Goal: Task Accomplishment & Management: Complete application form

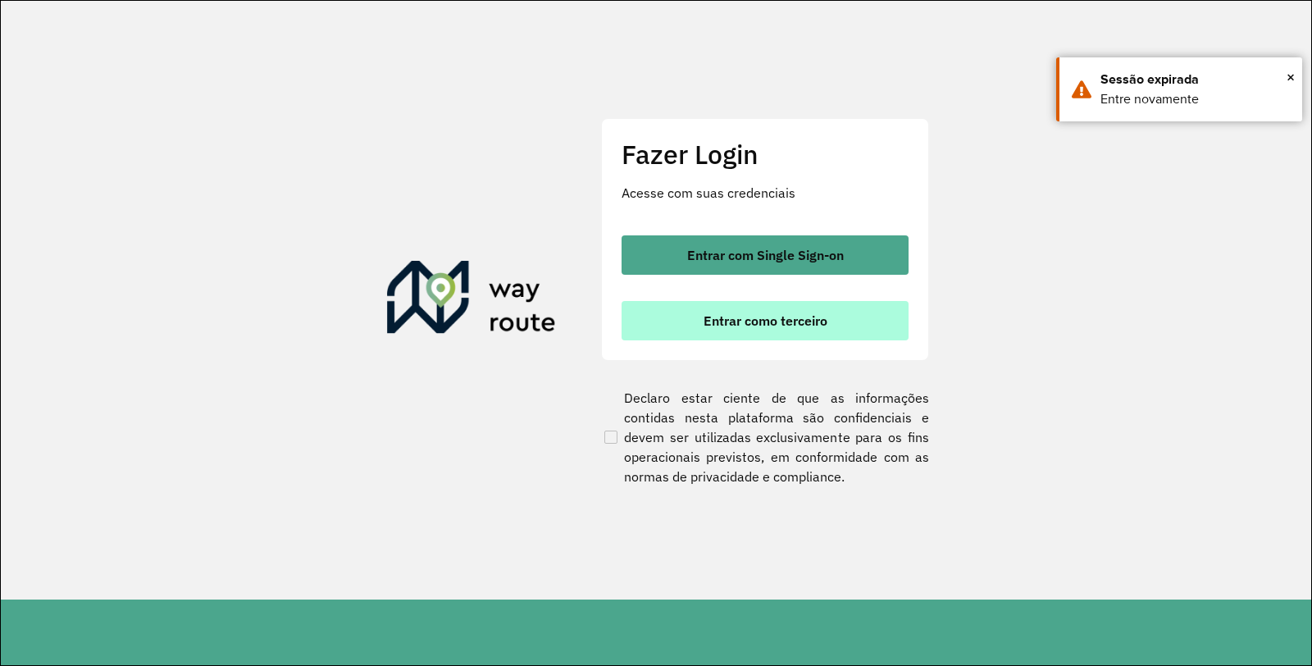
click at [790, 325] on span "Entrar como terceiro" at bounding box center [766, 320] width 124 height 13
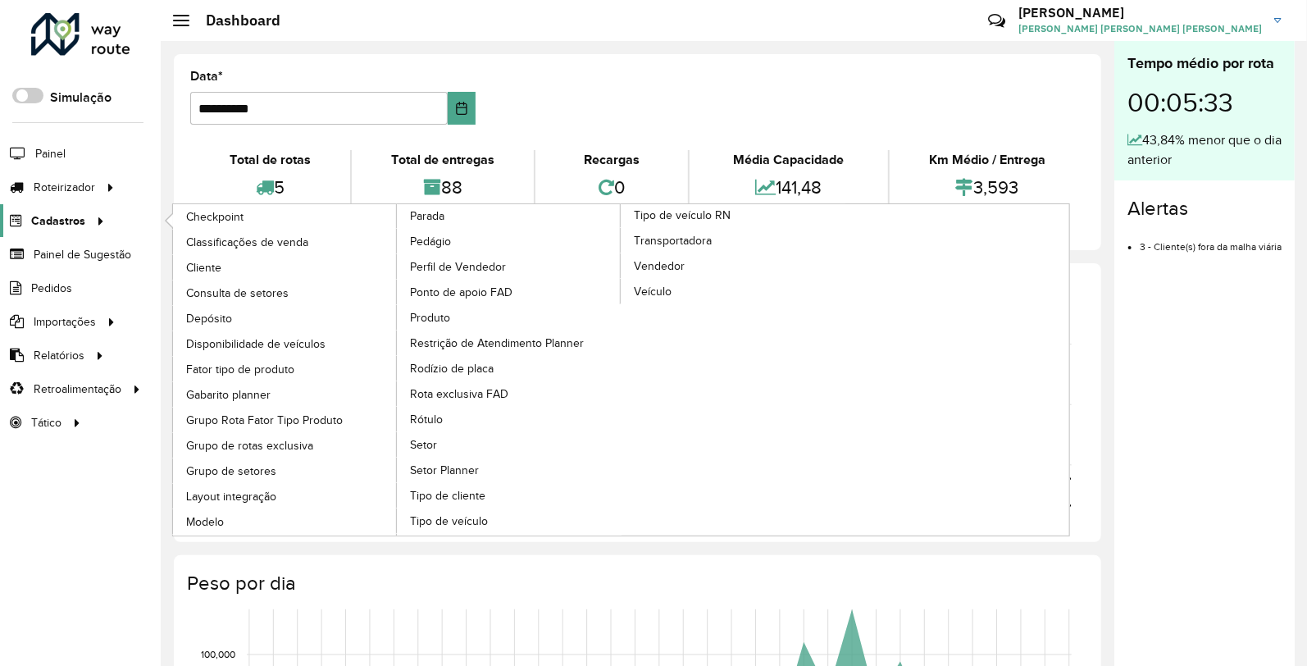
click at [79, 219] on span "Cadastros" at bounding box center [58, 220] width 54 height 17
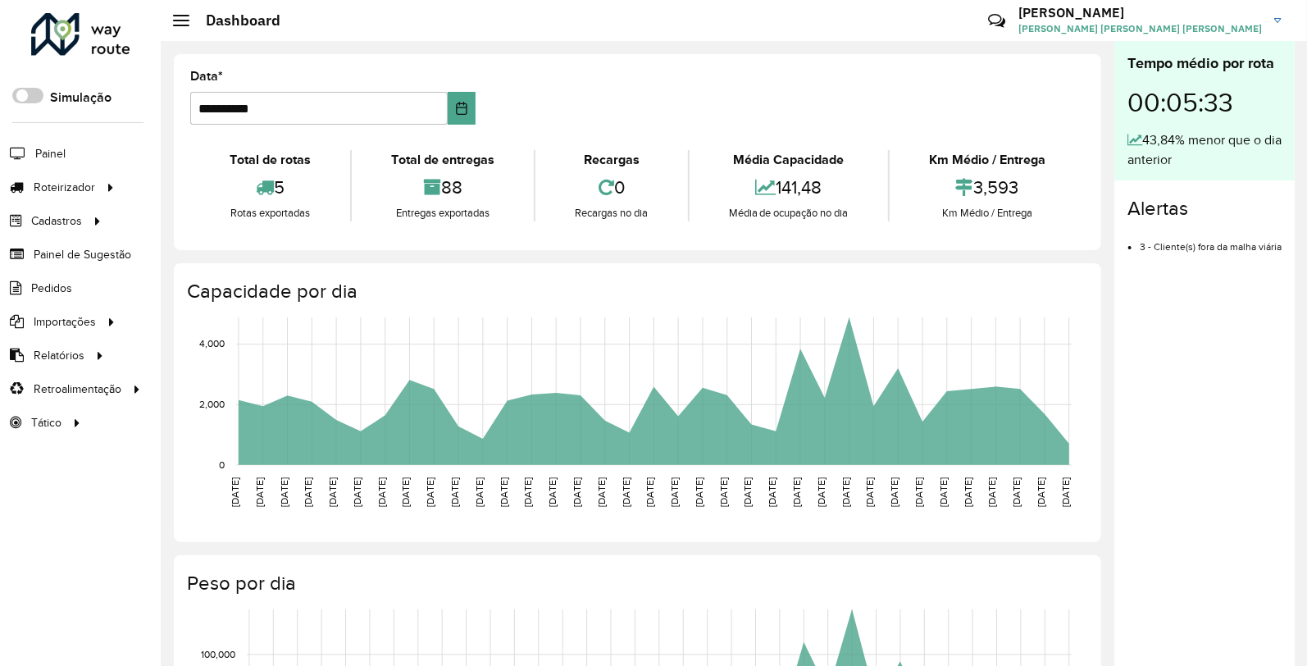
click at [184, 13] on div "Dashboard" at bounding box center [226, 20] width 107 height 18
click at [184, 18] on div at bounding box center [181, 20] width 16 height 11
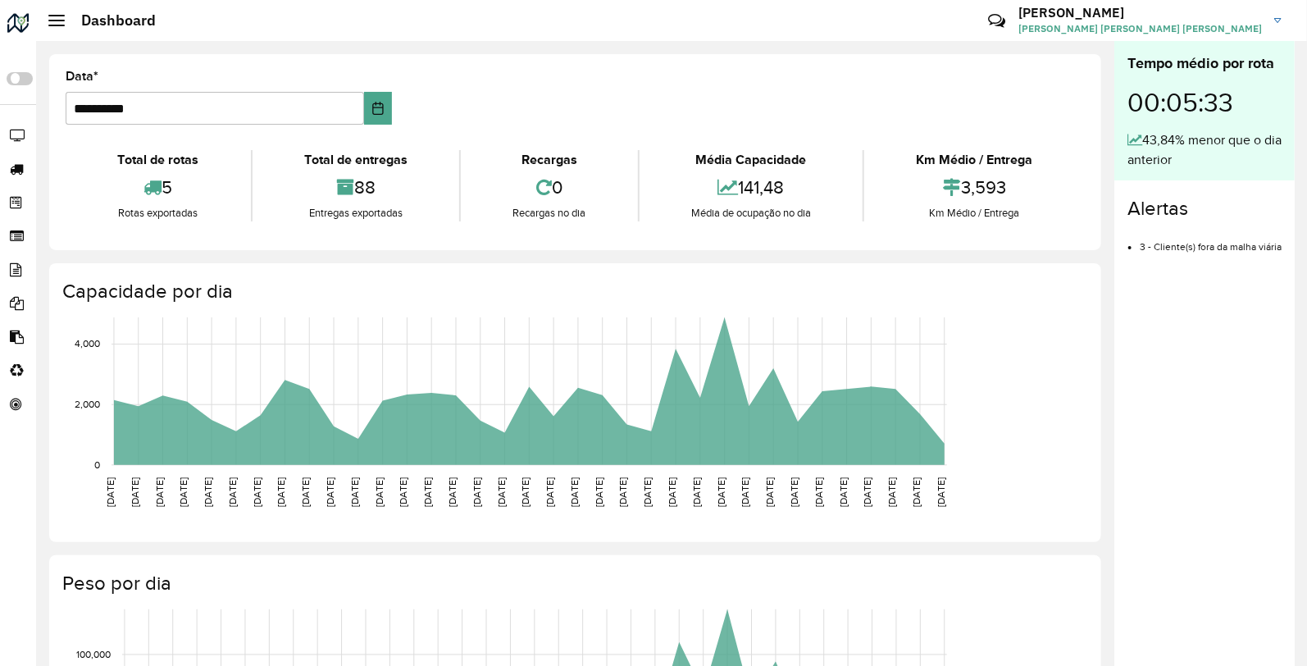
click at [59, 18] on div at bounding box center [56, 20] width 16 height 11
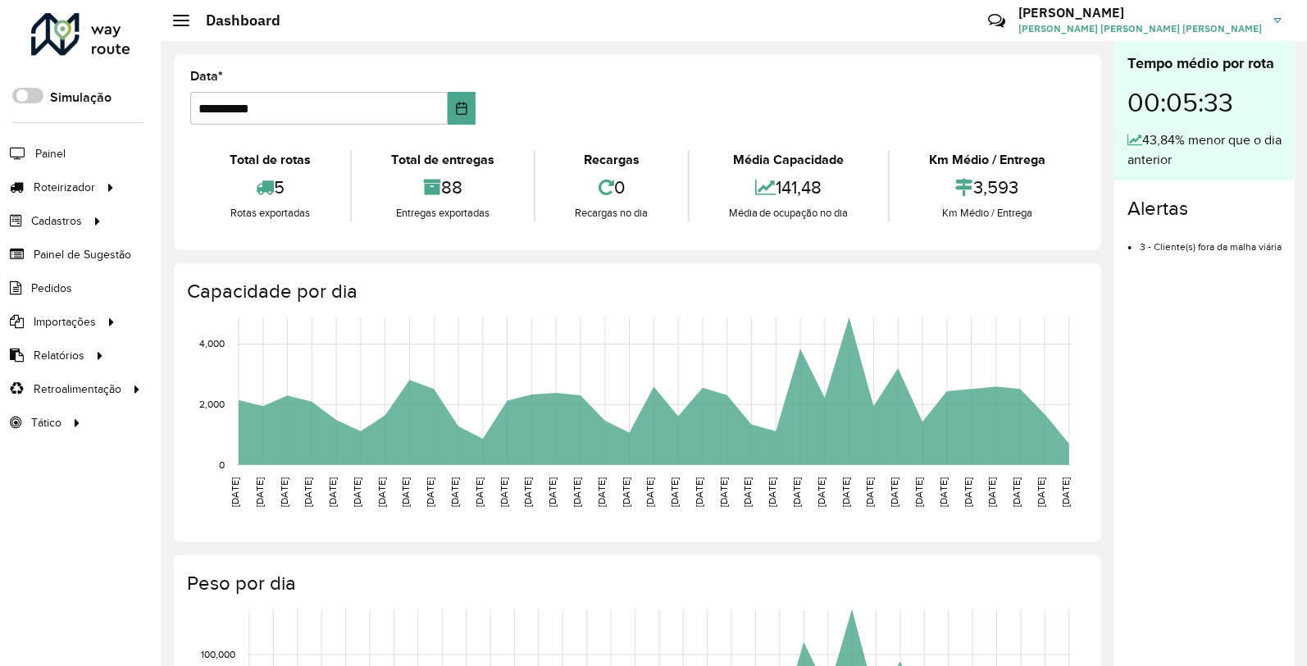
click at [1238, 25] on span "[PERSON_NAME] [PERSON_NAME] [PERSON_NAME]" at bounding box center [1140, 28] width 244 height 15
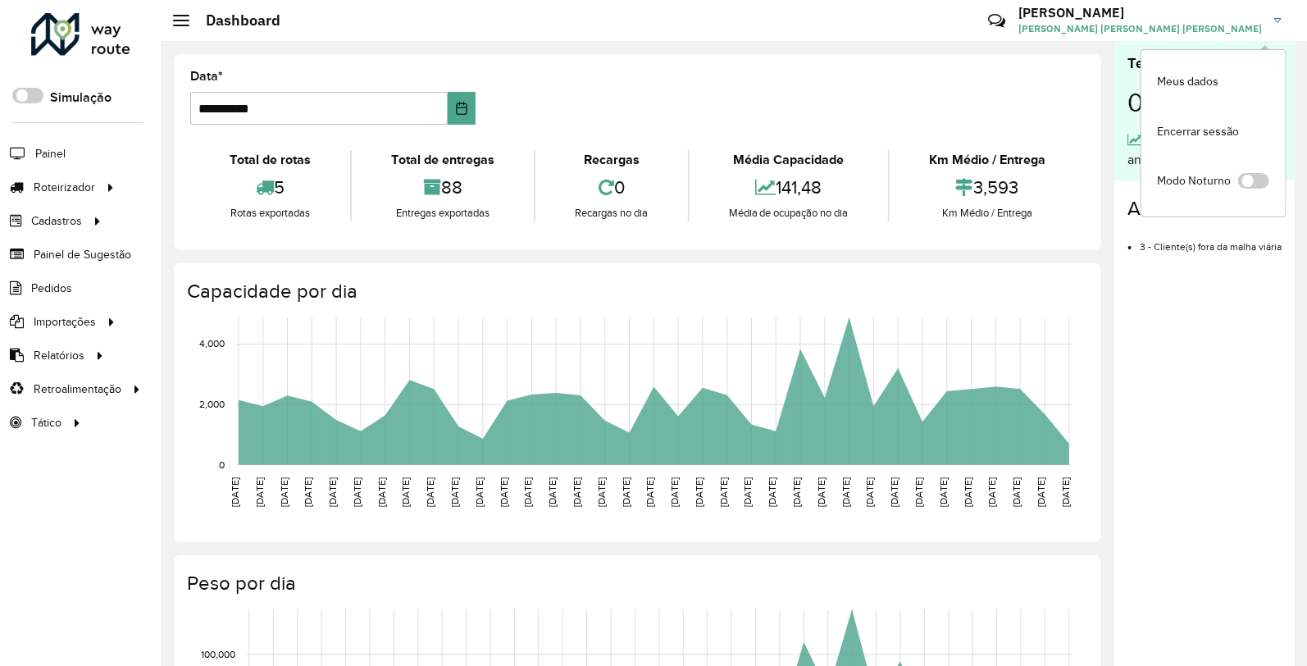
click at [1238, 25] on span "[PERSON_NAME] [PERSON_NAME] [PERSON_NAME]" at bounding box center [1140, 28] width 244 height 15
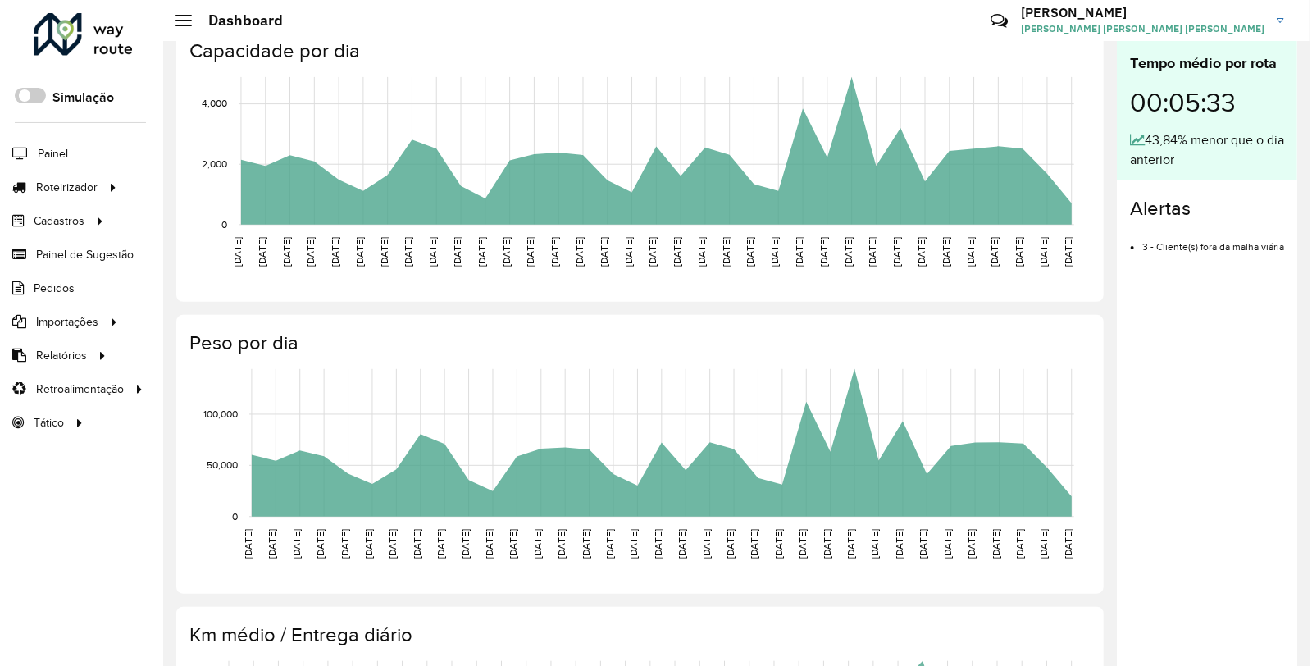
scroll to position [473, 0]
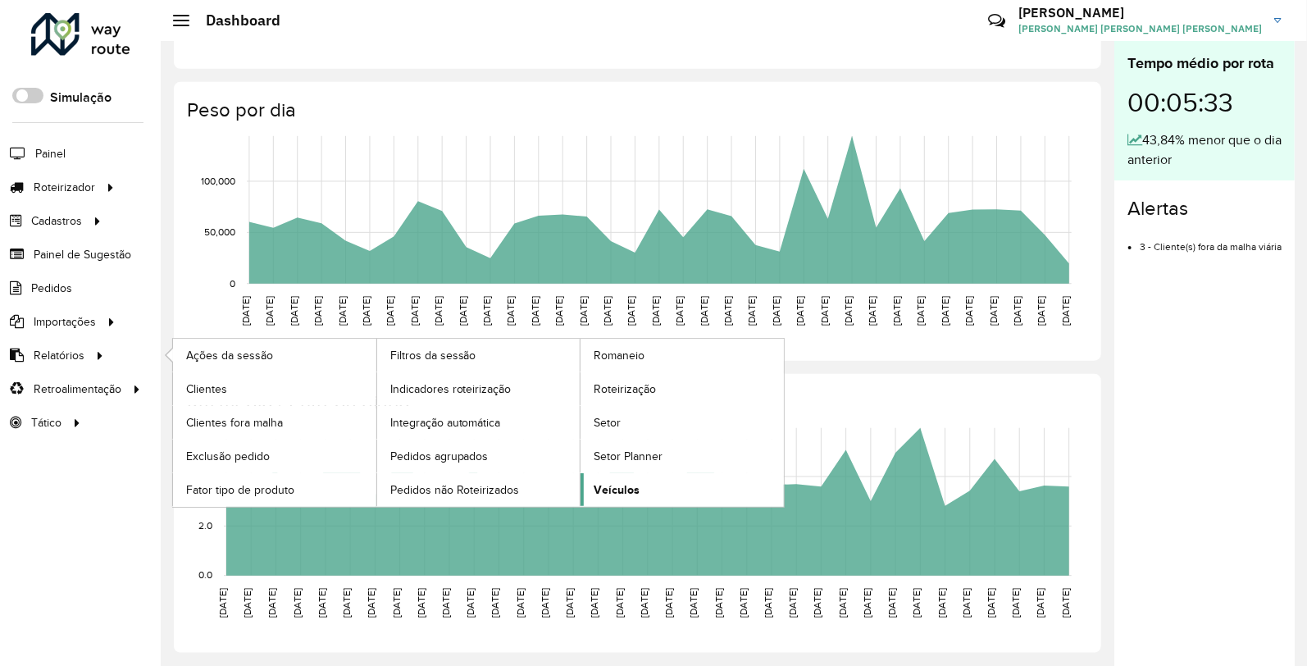
click at [620, 487] on span "Veículos" at bounding box center [617, 489] width 46 height 17
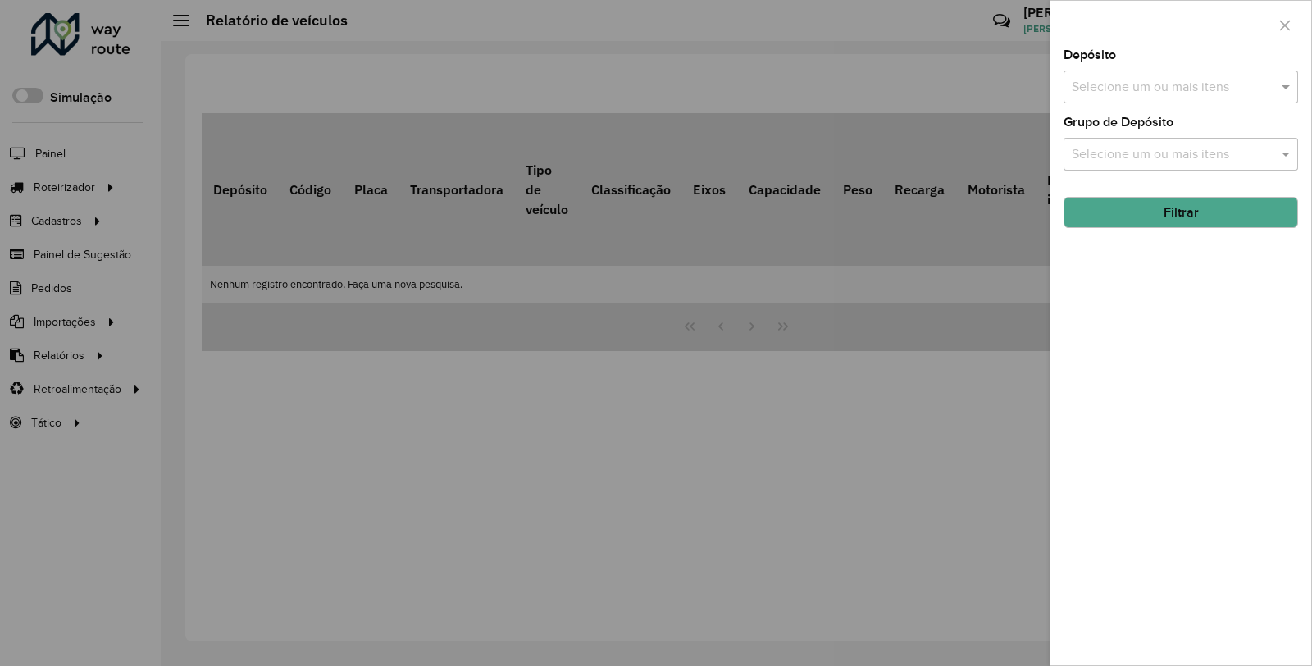
click at [62, 201] on div at bounding box center [656, 333] width 1312 height 666
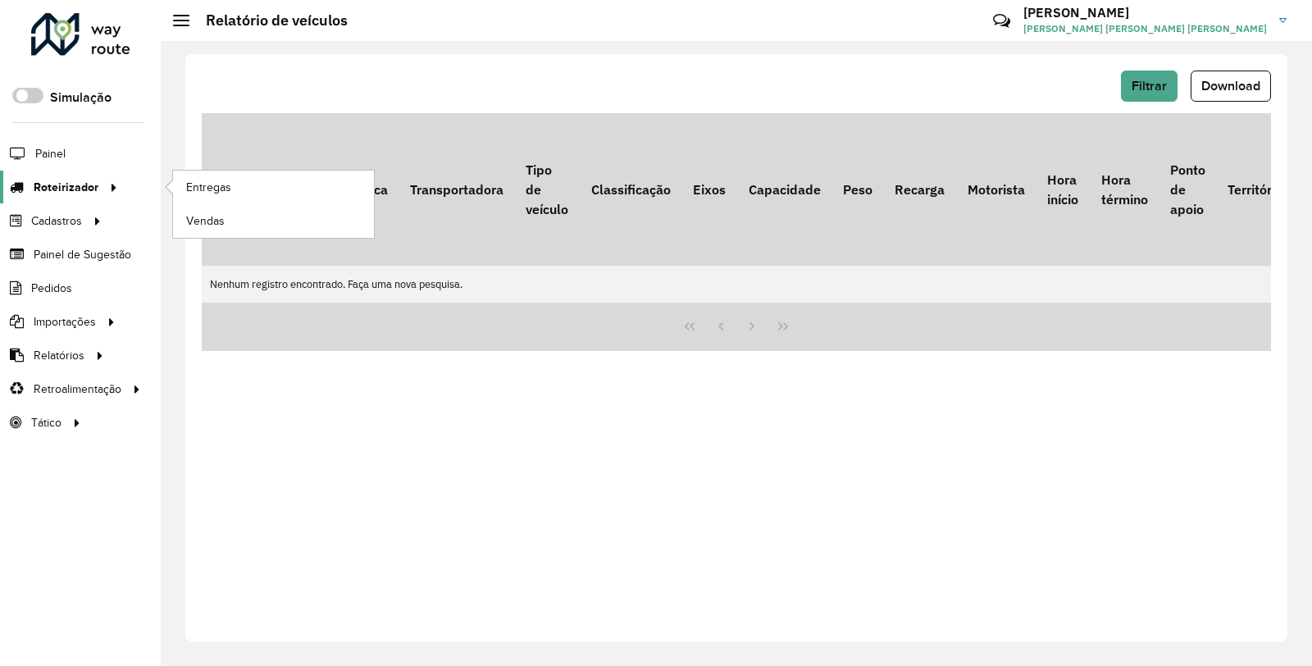
click at [58, 187] on span "Roteirizador" at bounding box center [66, 187] width 65 height 17
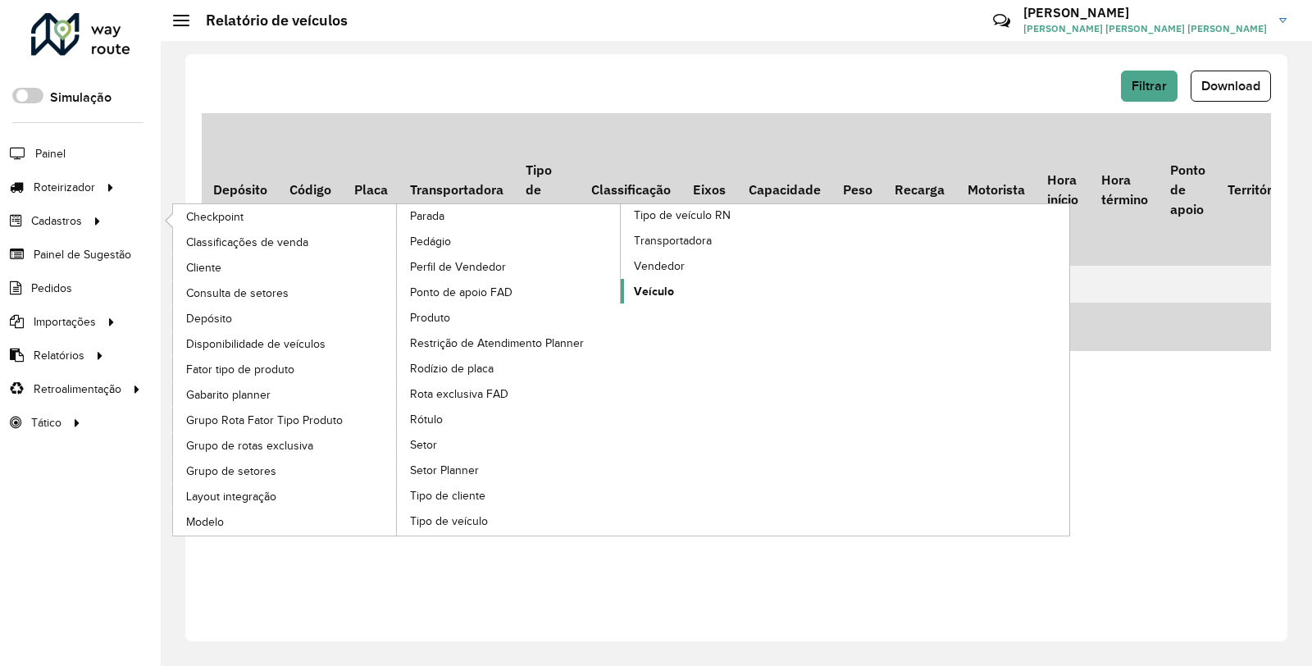
click at [648, 300] on span "Veículo" at bounding box center [654, 291] width 40 height 17
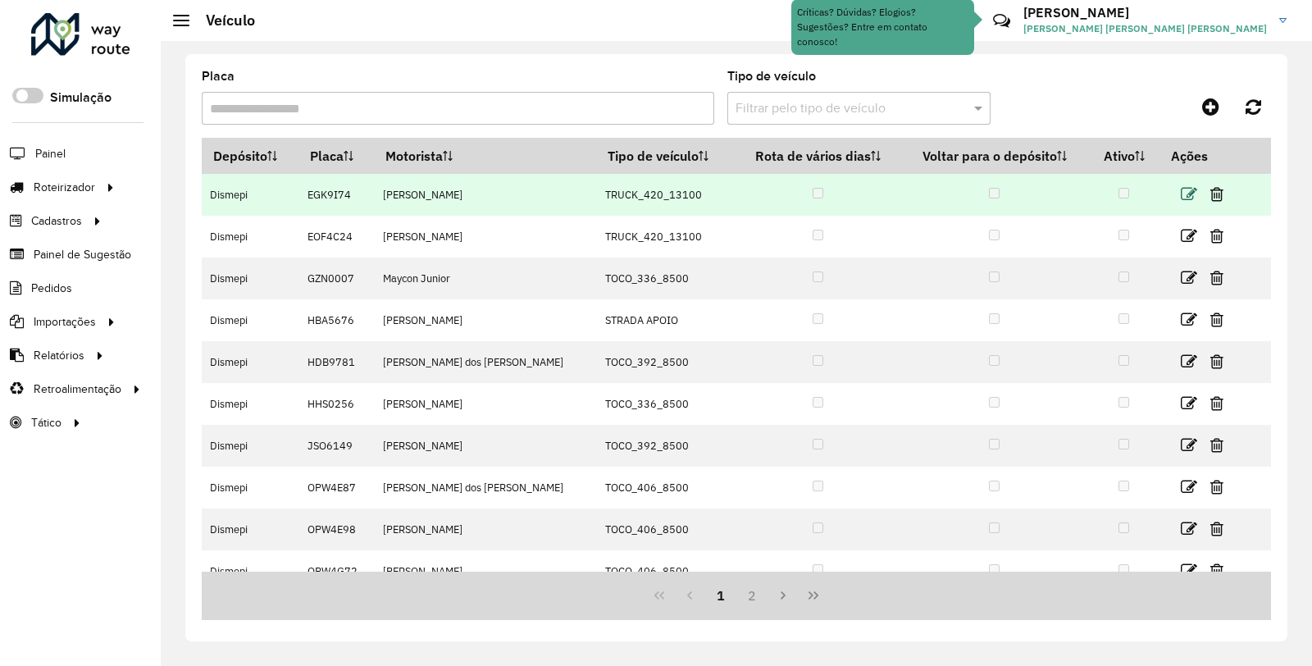
click at [1185, 194] on icon at bounding box center [1189, 194] width 16 height 16
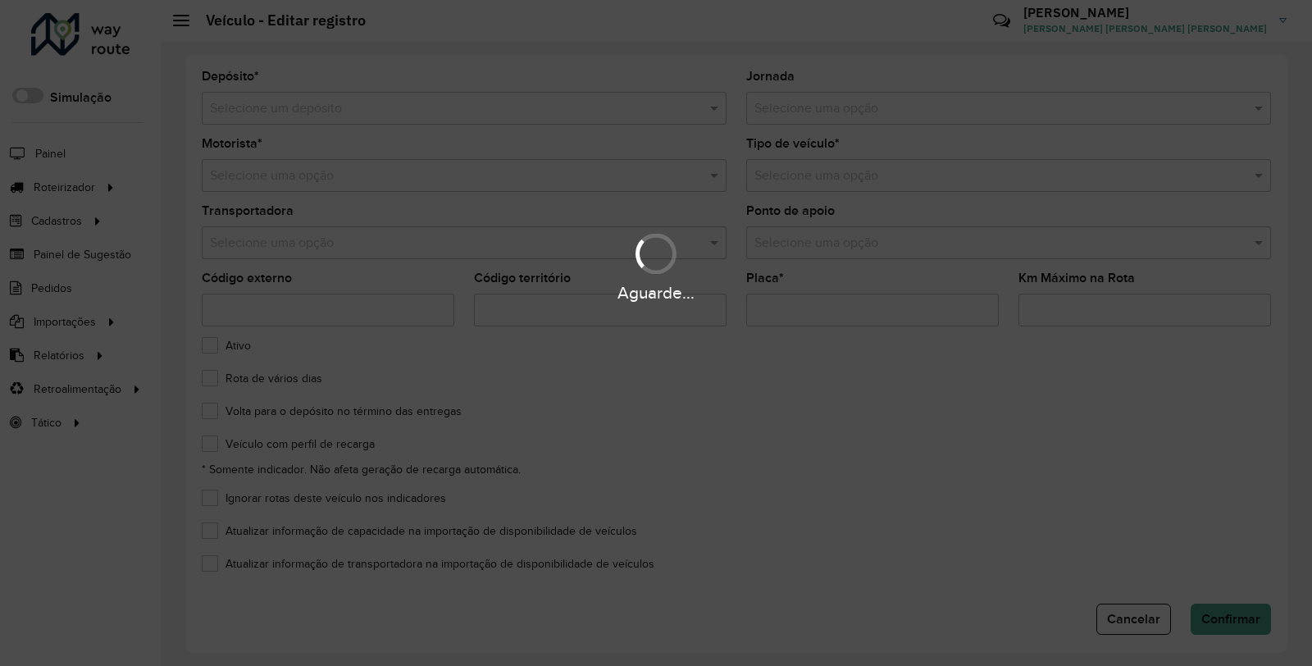
type input "*******"
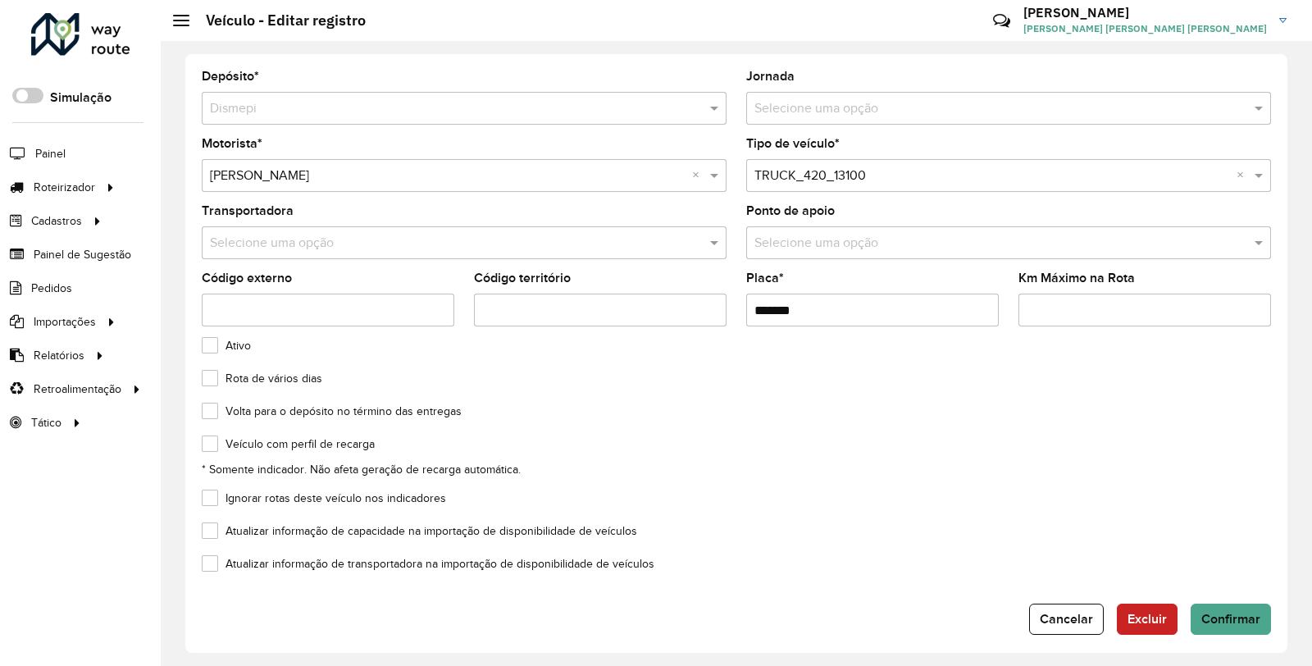
click at [592, 180] on input "text" at bounding box center [448, 176] width 476 height 20
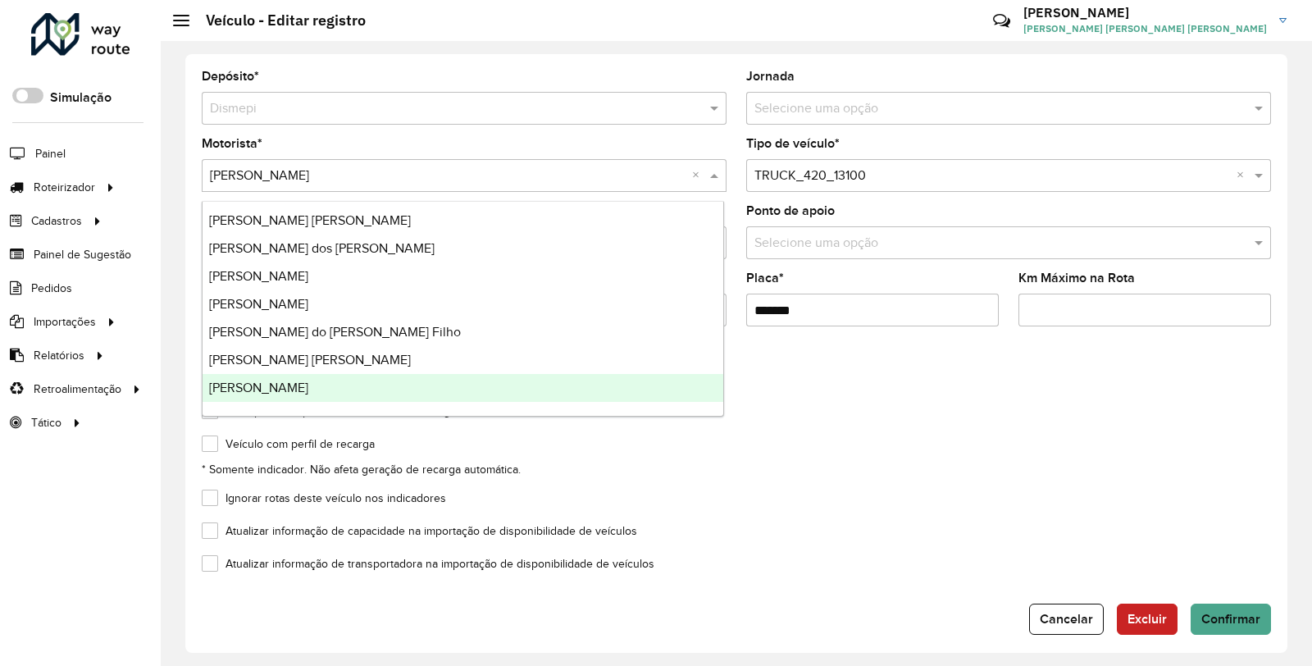
scroll to position [333, 0]
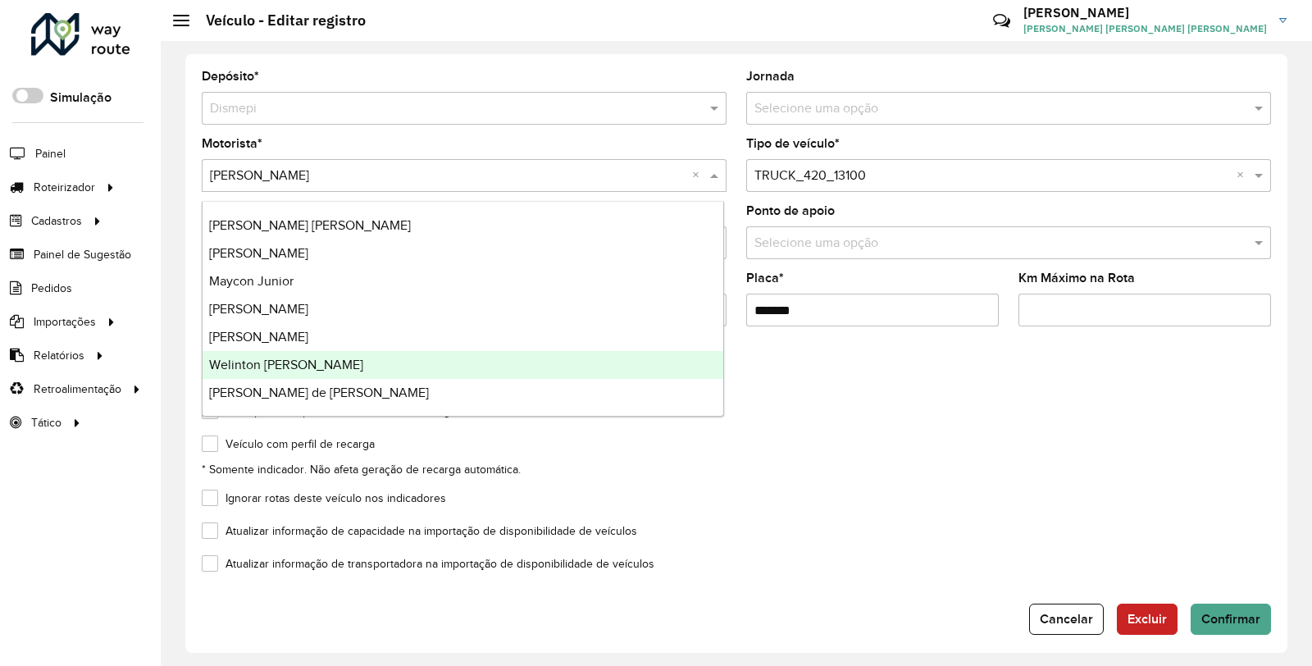
click at [941, 481] on formly-field "Veículo com perfil de recarga * Somente indicador. Não afeta geração de recarga…" at bounding box center [736, 465] width 1089 height 54
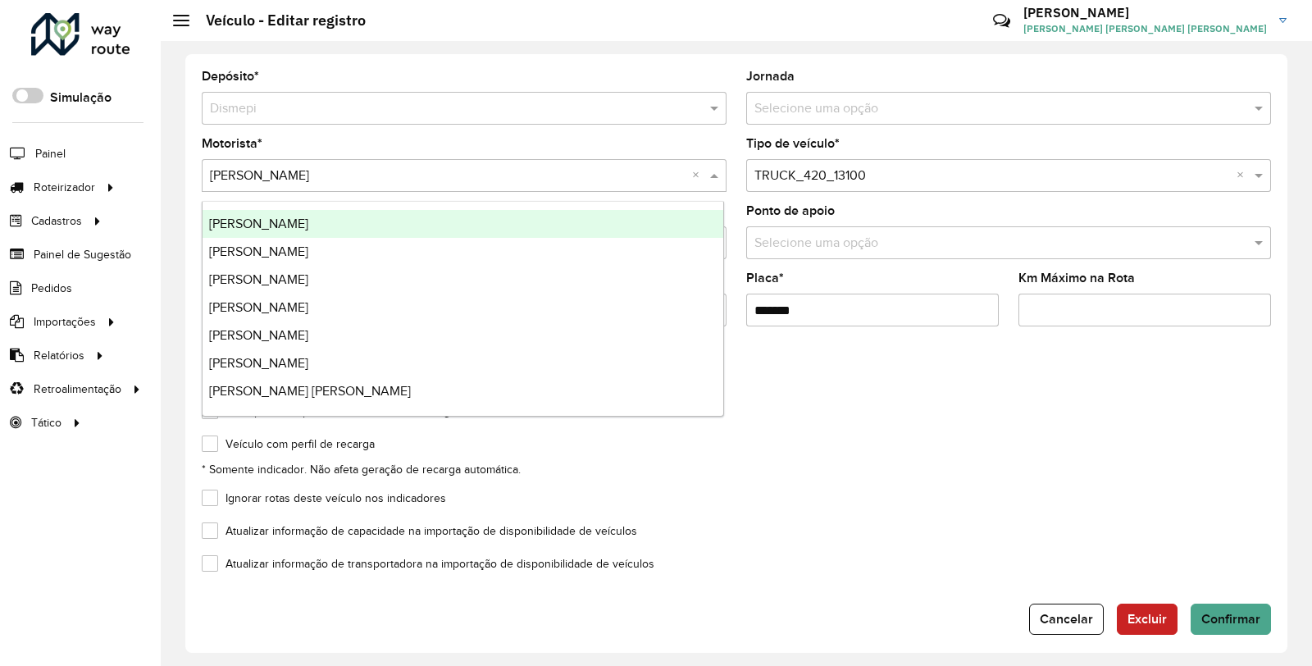
click at [412, 187] on div "Selecione uma opção × Dener Henrique ×" at bounding box center [464, 175] width 525 height 33
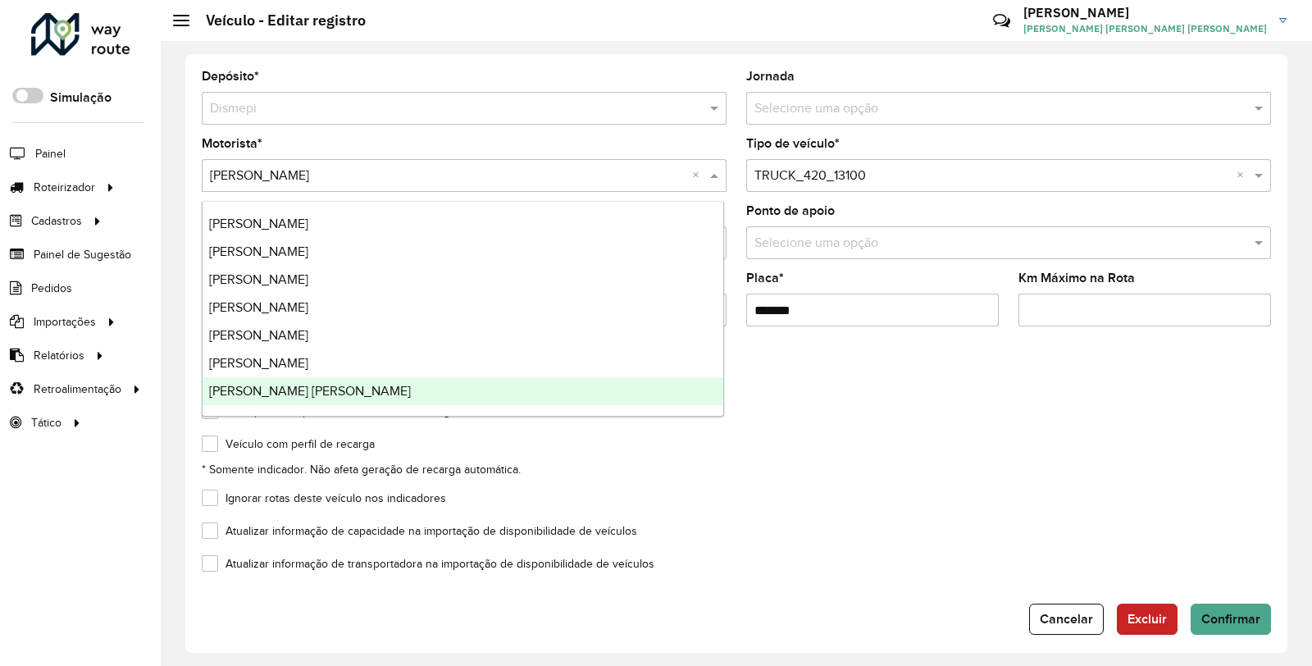
click at [799, 531] on div "Atualizar informação de capacidade na importação de disponibilidade de veículos" at bounding box center [736, 535] width 1069 height 20
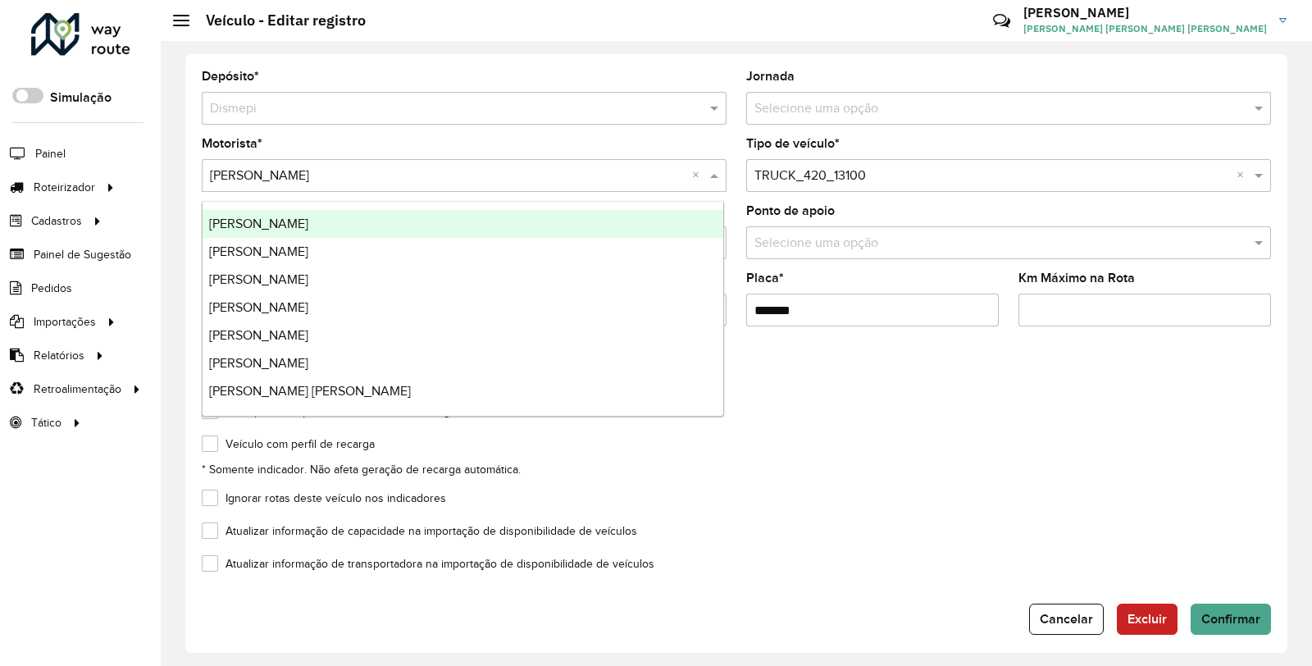
click at [554, 174] on input "text" at bounding box center [448, 176] width 476 height 20
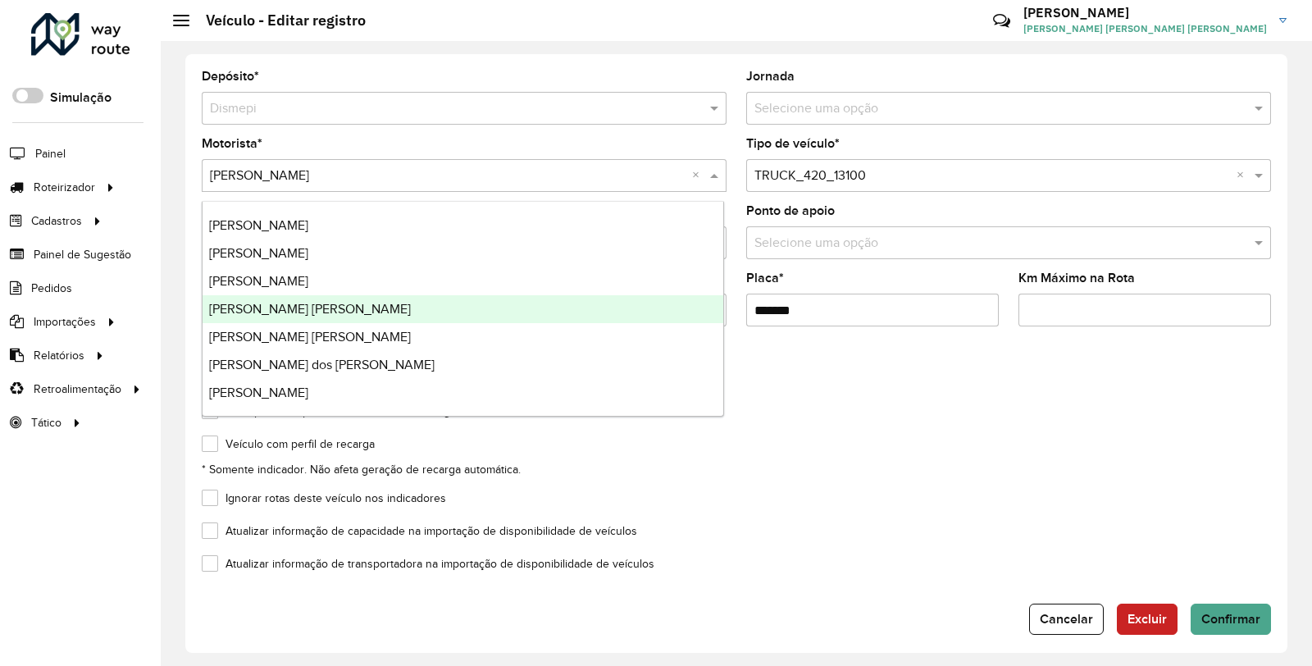
scroll to position [0, 0]
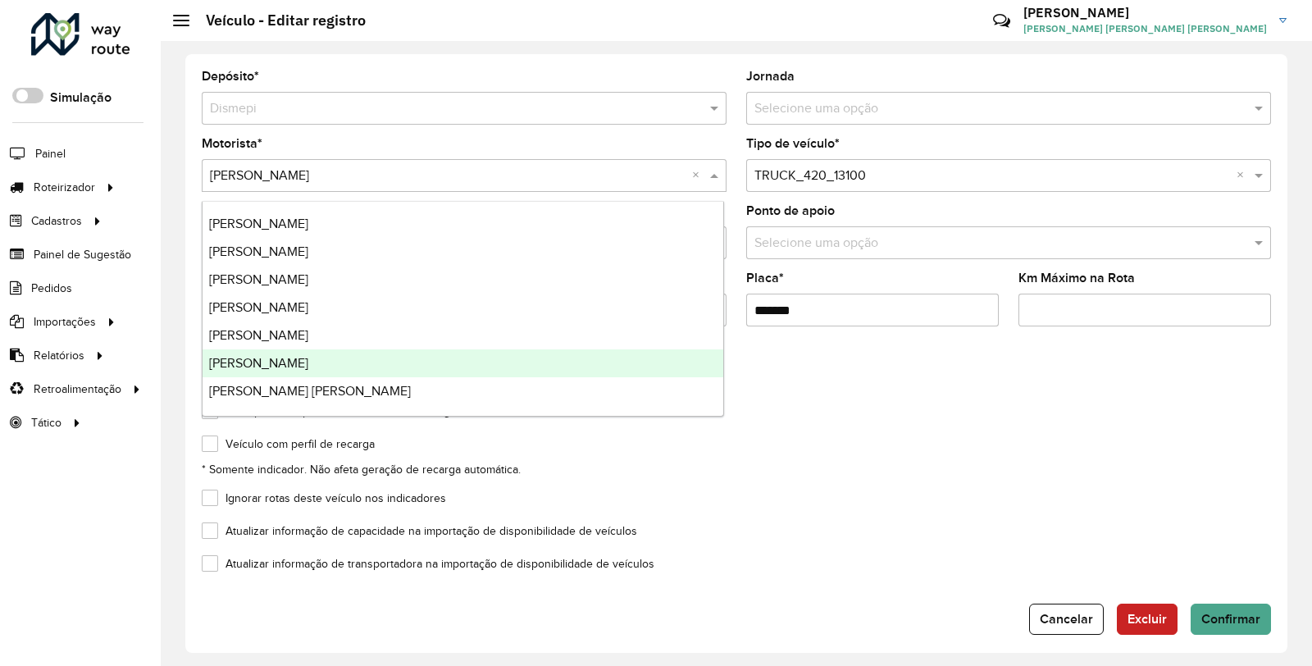
click at [949, 494] on div "Ignorar rotas deste veículo nos indicadores" at bounding box center [736, 502] width 1069 height 20
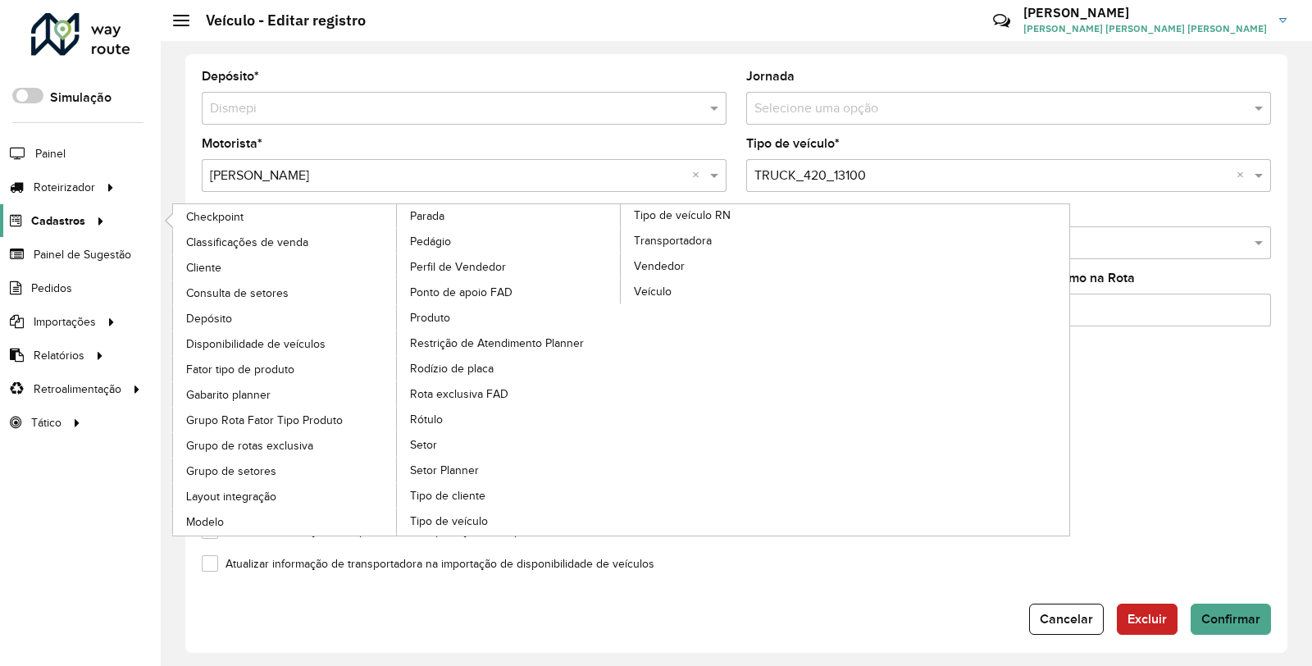
click at [71, 231] on link "Cadastros" at bounding box center [55, 220] width 110 height 33
click at [671, 249] on span "Transportadora" at bounding box center [674, 240] width 81 height 17
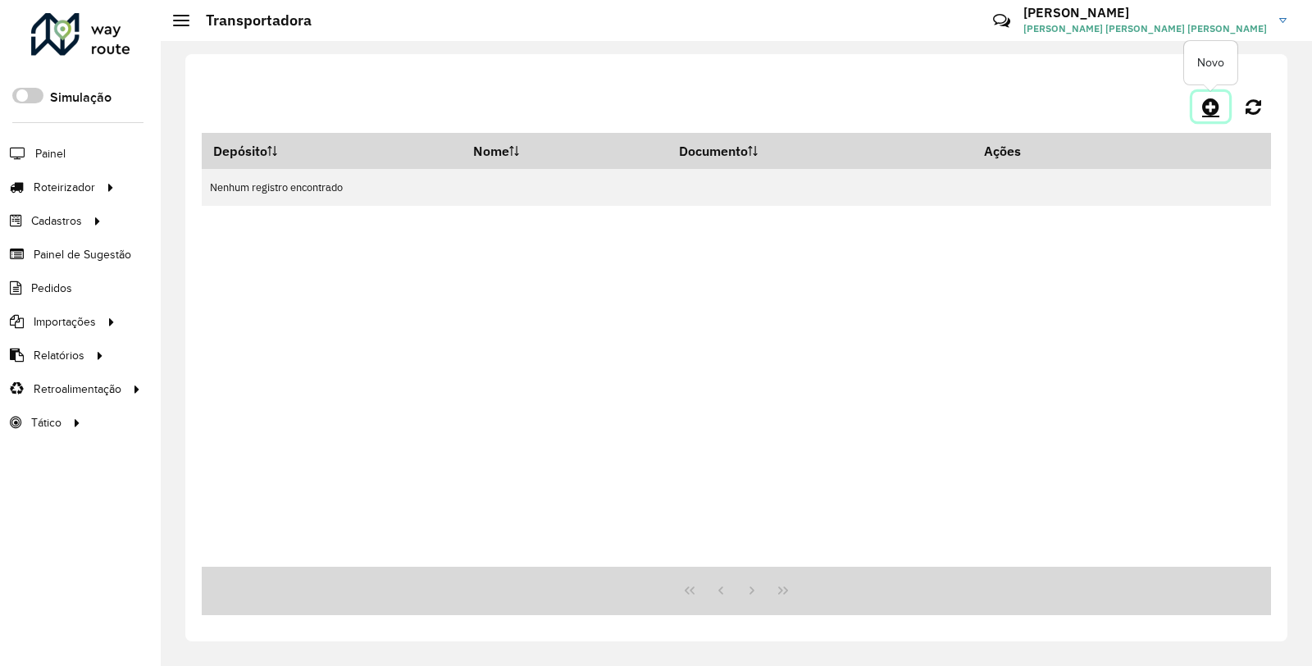
click at [1196, 102] on link at bounding box center [1210, 107] width 37 height 30
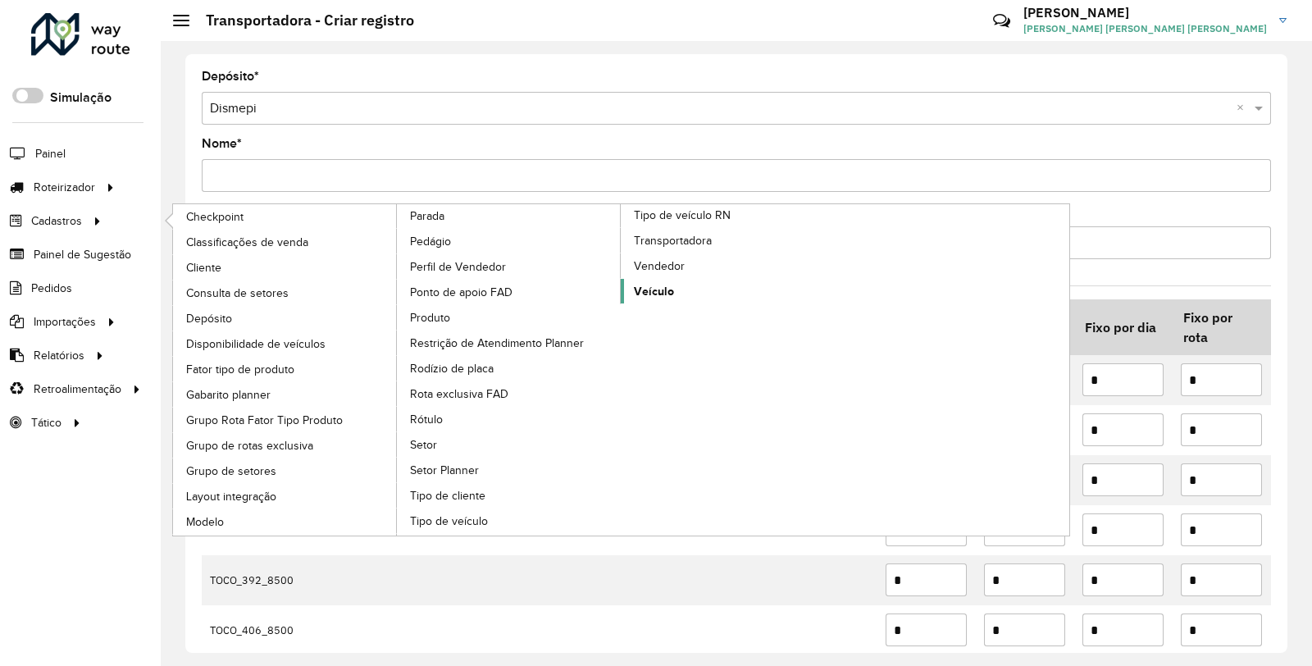
click at [657, 300] on span "Veículo" at bounding box center [654, 291] width 40 height 17
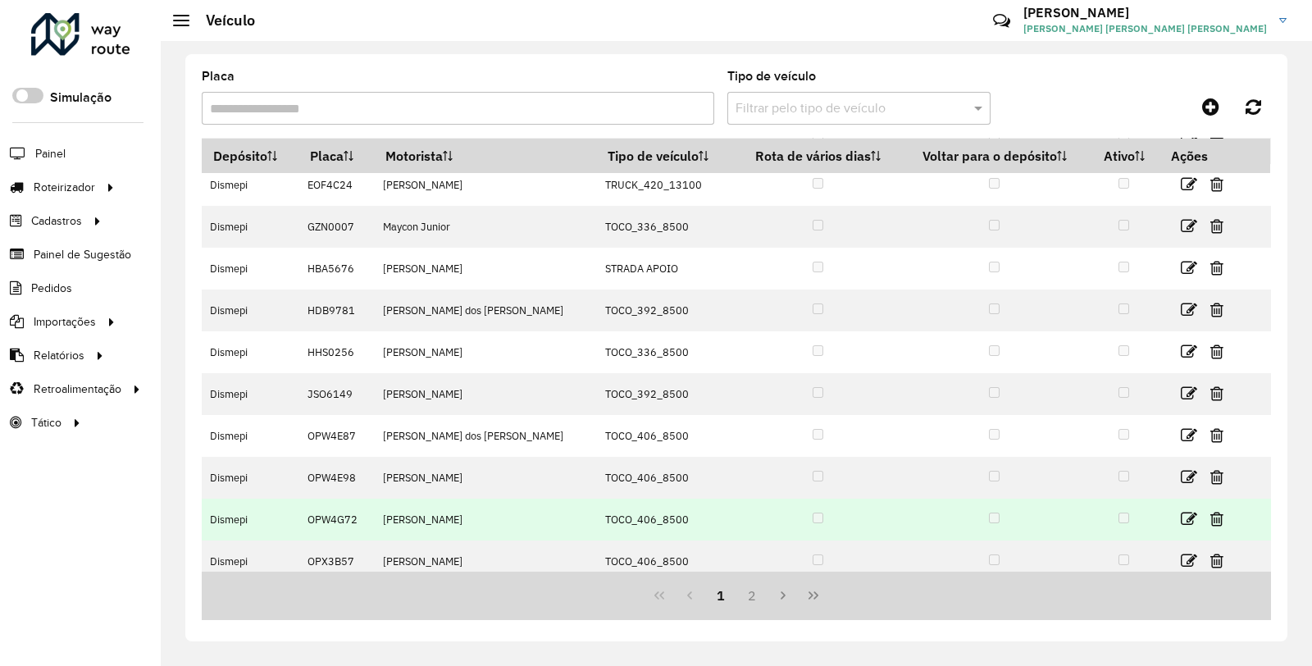
scroll to position [105, 0]
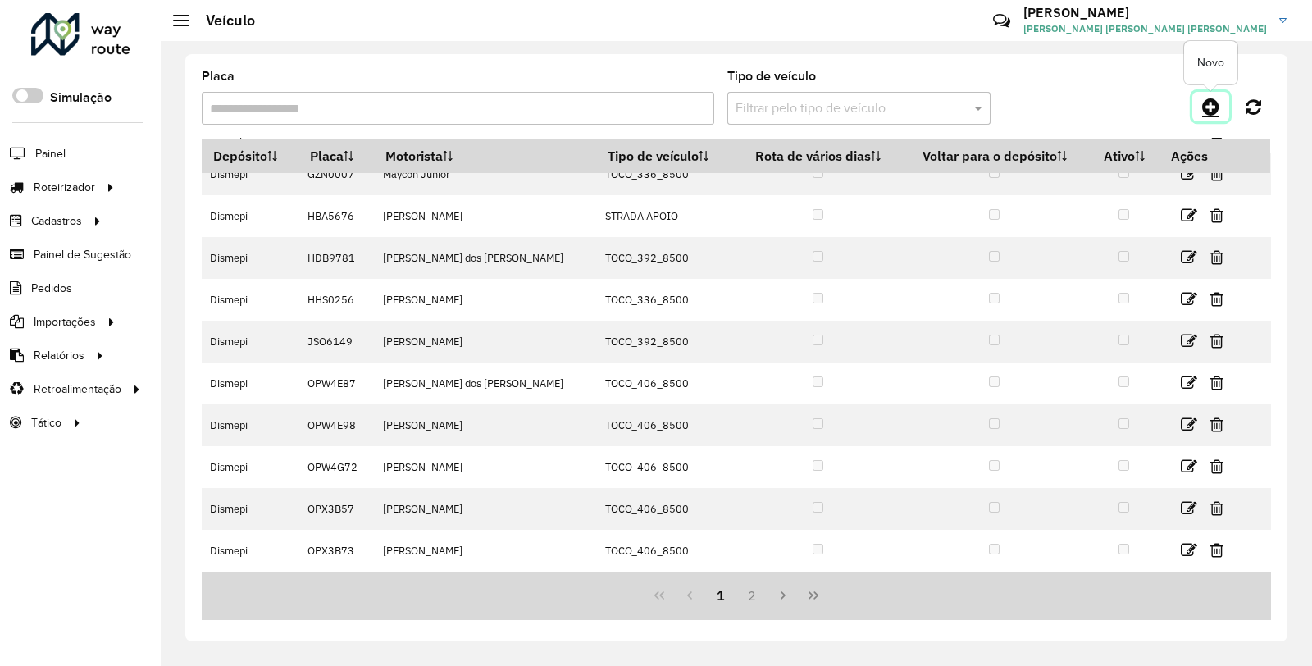
click at [1220, 112] on link at bounding box center [1210, 107] width 37 height 30
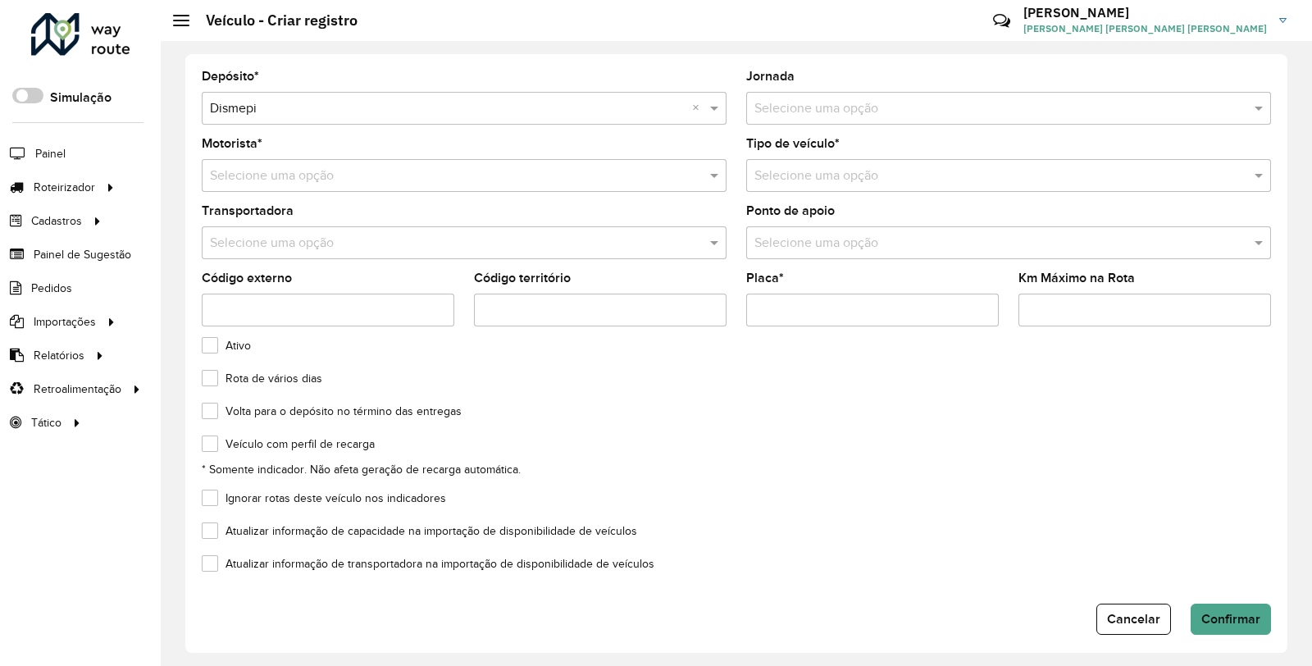
click at [403, 189] on div "Selecione uma opção" at bounding box center [464, 175] width 525 height 33
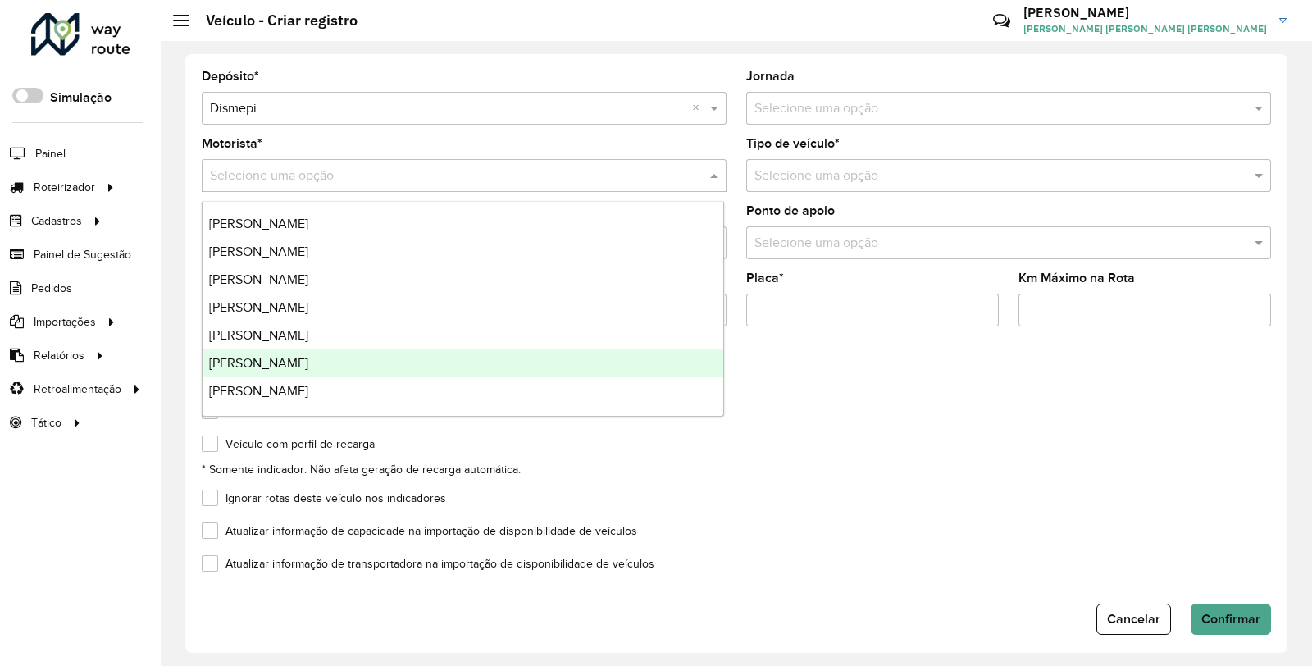
click at [986, 487] on formly-field "Veículo com perfil de recarga * Somente indicador. Não afeta geração de recarga…" at bounding box center [736, 465] width 1089 height 54
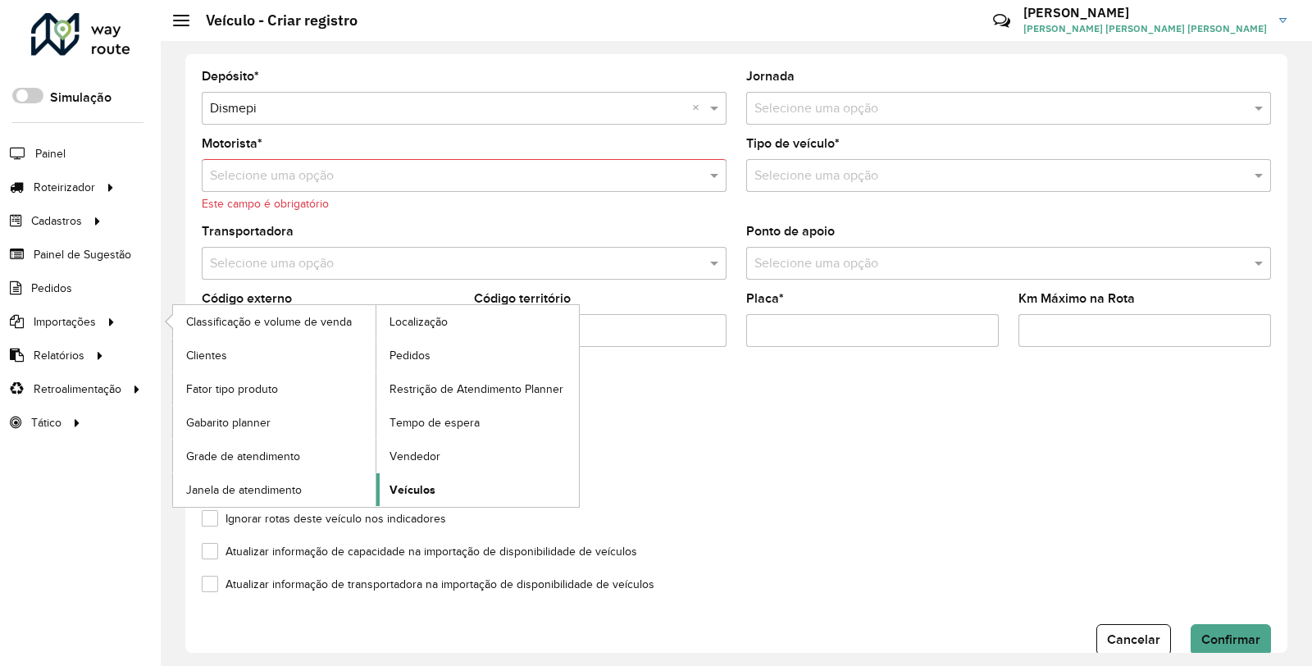
click at [426, 493] on span "Veículos" at bounding box center [412, 489] width 46 height 17
